Goal: Information Seeking & Learning: Learn about a topic

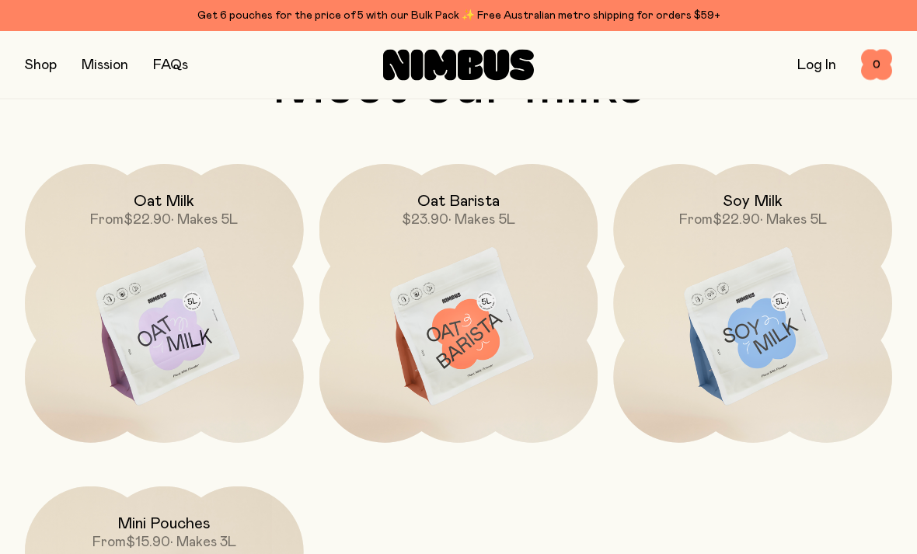
scroll to position [1192, 0]
click at [174, 329] on img at bounding box center [164, 327] width 279 height 327
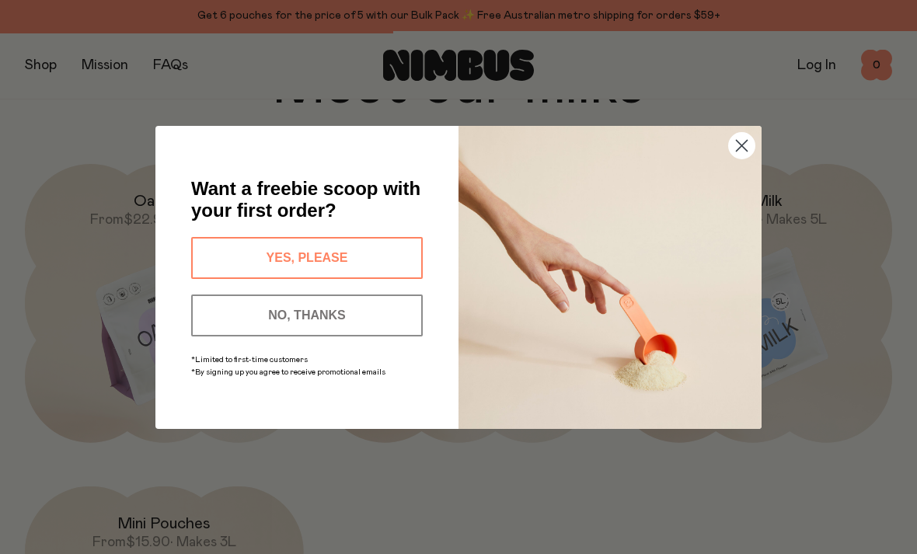
click at [143, 270] on div "Close dialog Want a freebie scoop with your first order? YES, PLEASE NO, THANKS…" at bounding box center [458, 277] width 668 height 365
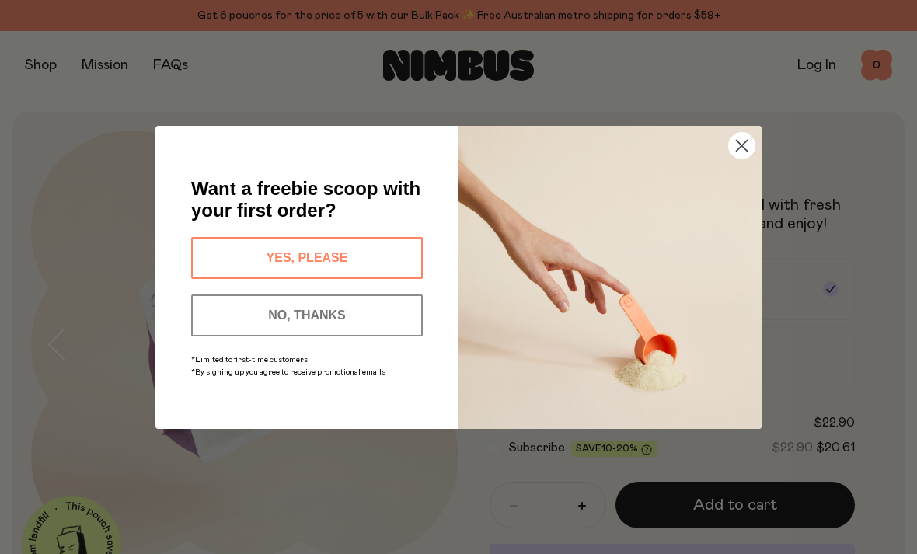
click at [274, 336] on button "NO, THANKS" at bounding box center [307, 315] width 232 height 42
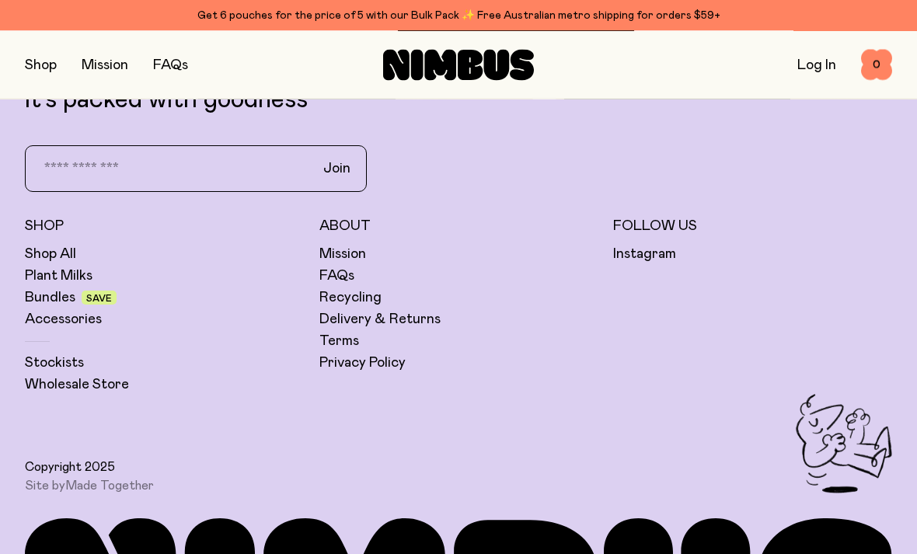
scroll to position [3720, 0]
click at [330, 245] on link "Mission" at bounding box center [342, 254] width 47 height 19
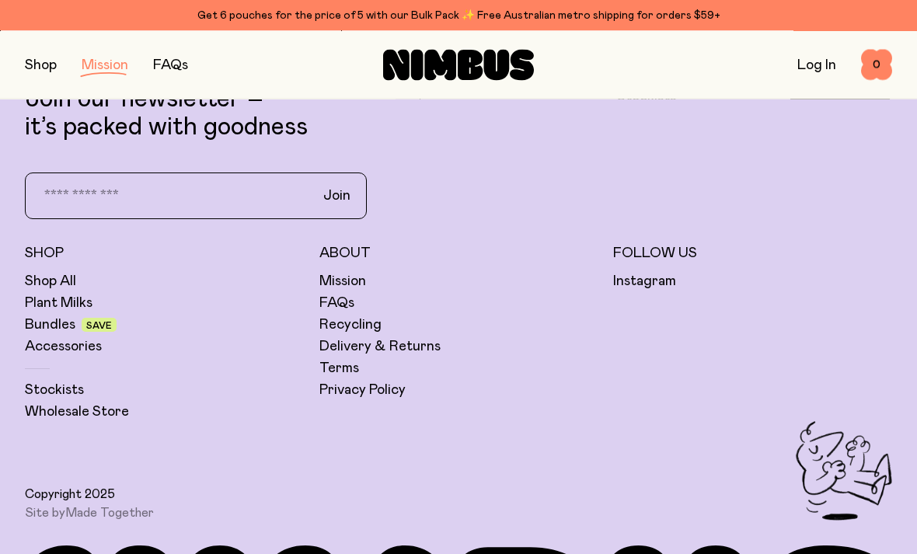
scroll to position [2852, 0]
click at [350, 302] on link "FAQs" at bounding box center [336, 303] width 35 height 19
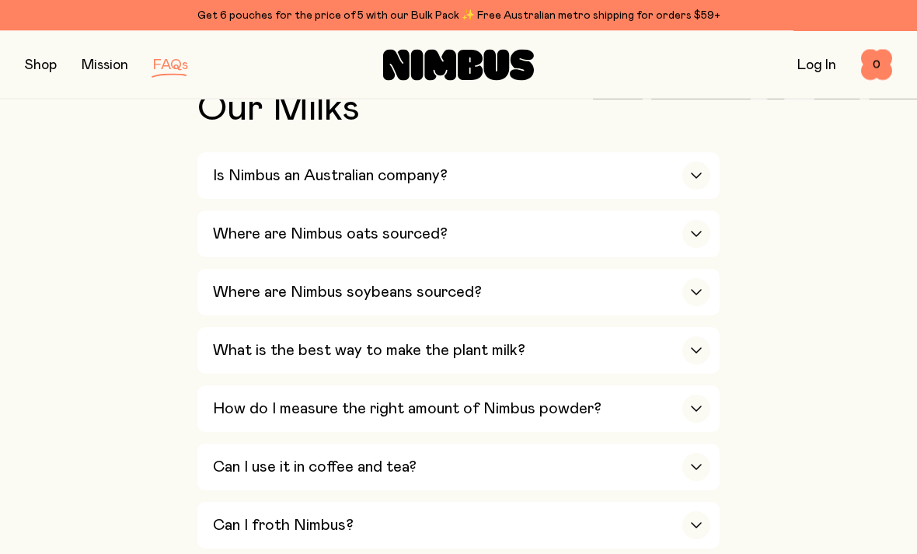
scroll to position [552, 0]
click at [695, 406] on icon "button" at bounding box center [696, 409] width 12 height 6
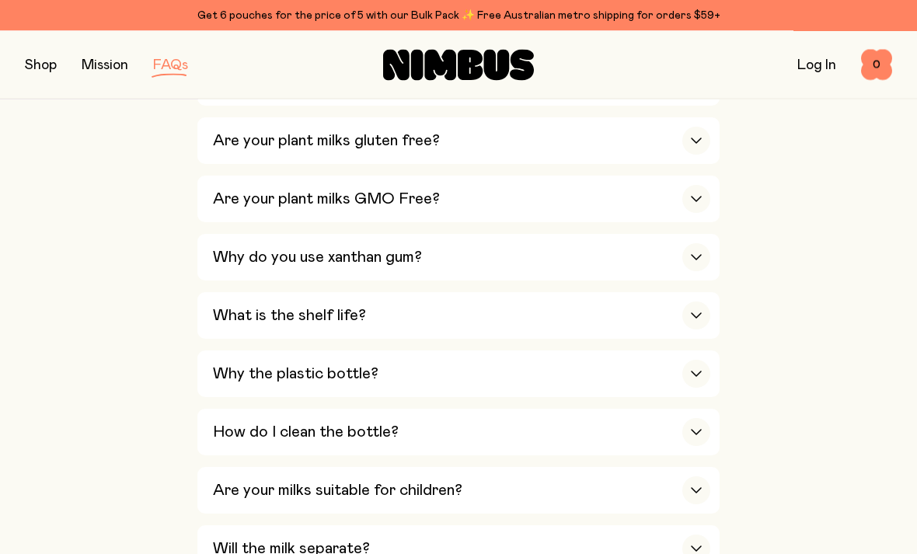
scroll to position [1209, 0]
click at [696, 312] on icon "button" at bounding box center [696, 315] width 12 height 6
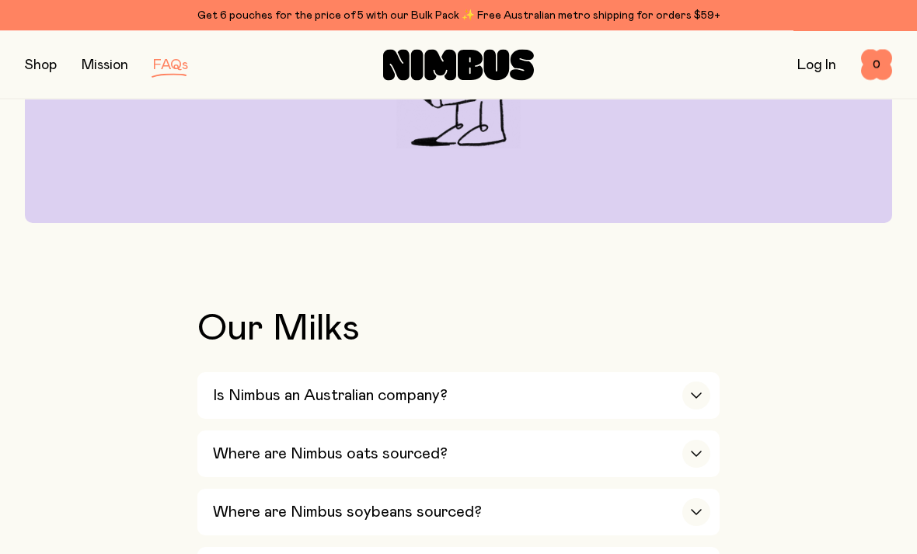
click at [44, 64] on button "button" at bounding box center [41, 65] width 32 height 22
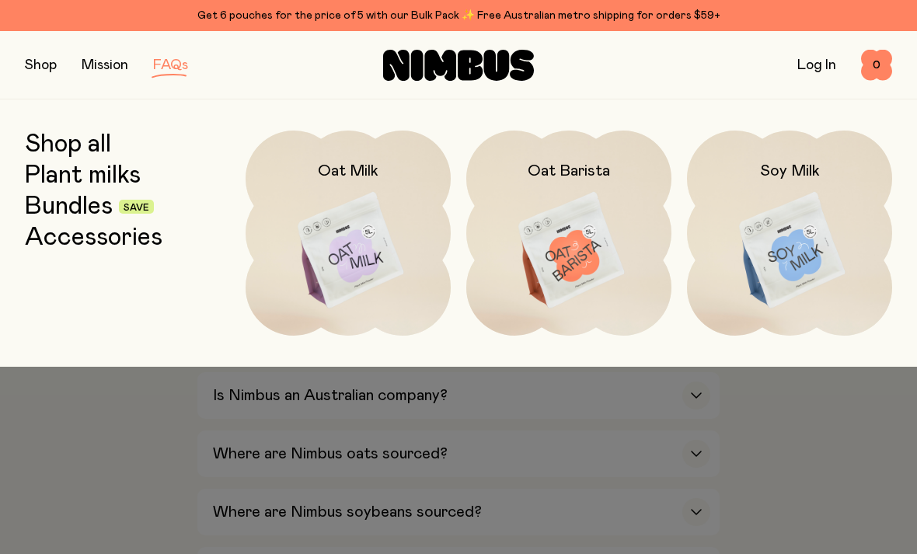
click at [378, 225] on img at bounding box center [348, 251] width 205 height 241
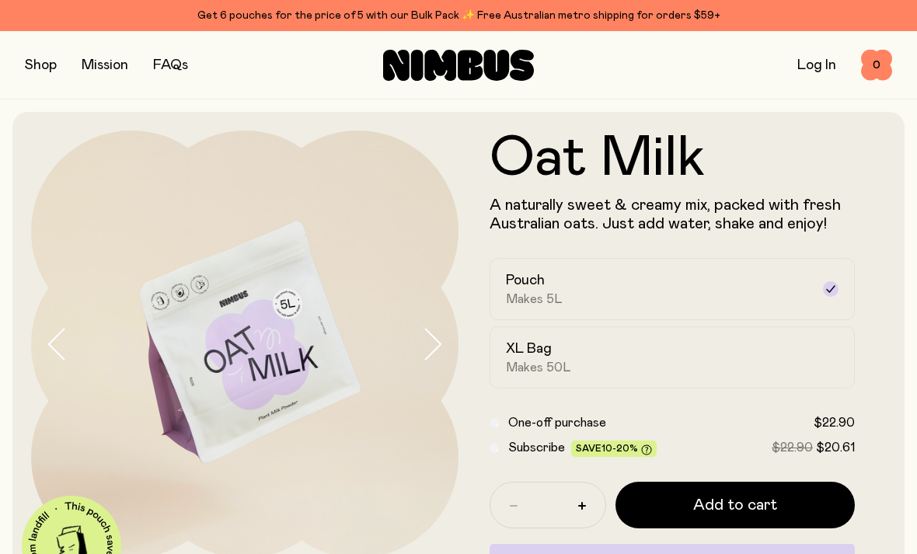
click at [779, 351] on div "XL Bag Makes 50L" at bounding box center [658, 358] width 305 height 36
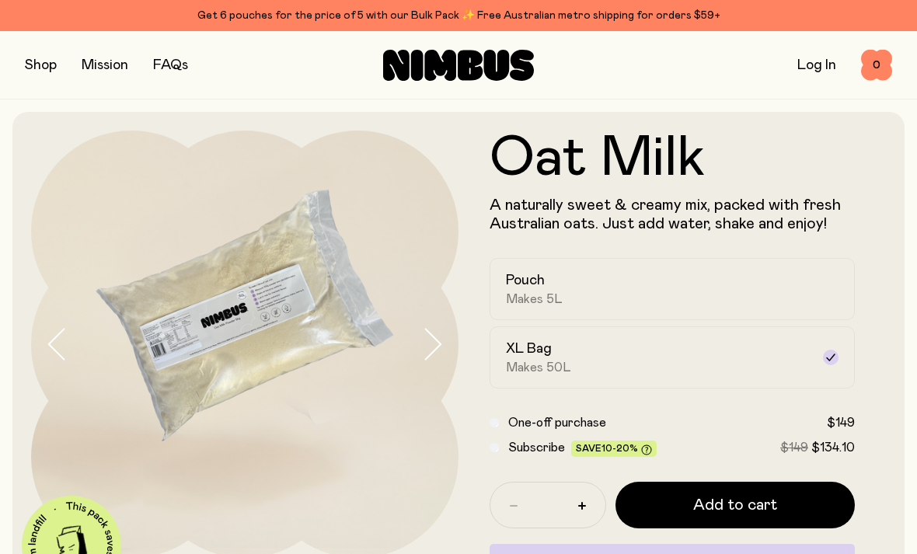
click at [796, 281] on div "Pouch Makes 5L" at bounding box center [658, 289] width 305 height 36
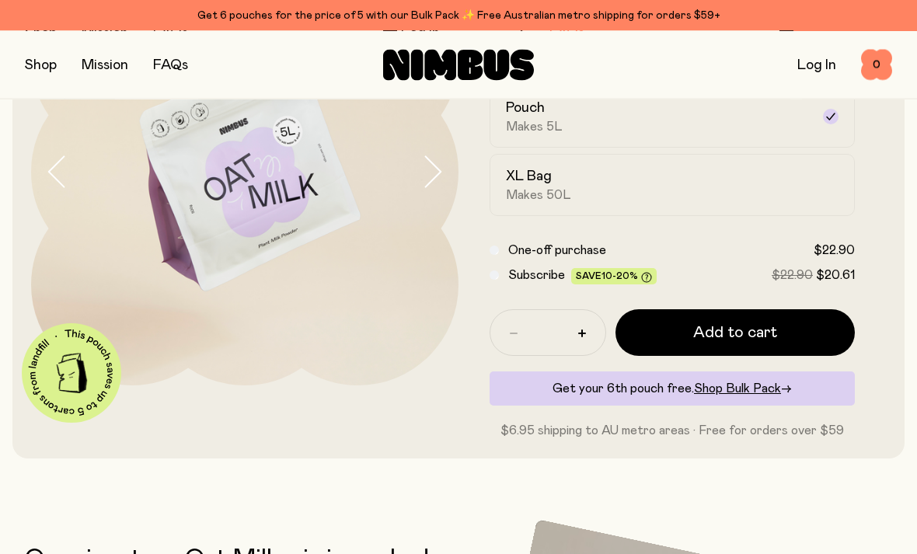
scroll to position [172, 0]
click at [768, 389] on span "Shop Bulk Pack" at bounding box center [737, 388] width 87 height 12
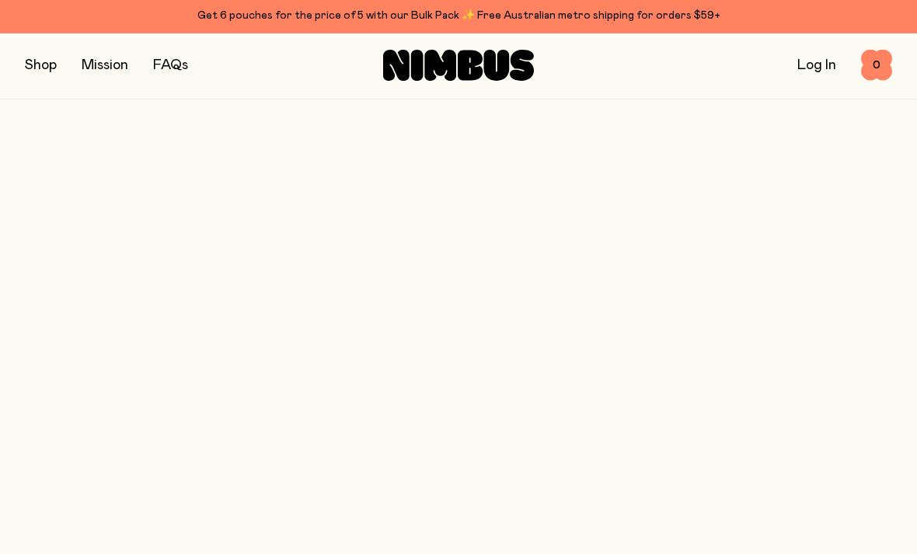
click at [764, 389] on span "Shop Bulk Pack" at bounding box center [737, 388] width 87 height 12
